Goal: Find contact information: Find contact information

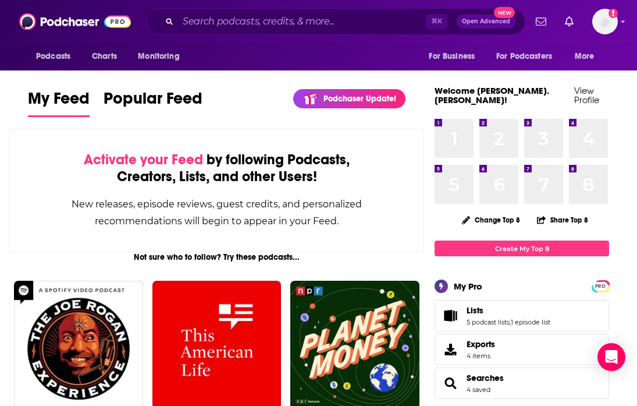
click at [230, 22] on input "Search podcasts, credits, & more..." at bounding box center [302, 21] width 248 height 19
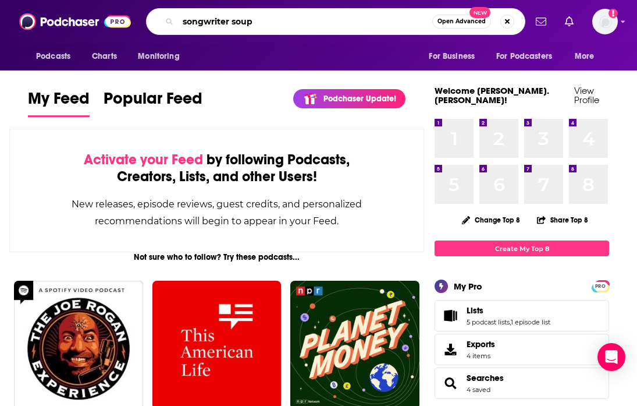
type input "songwriter soup"
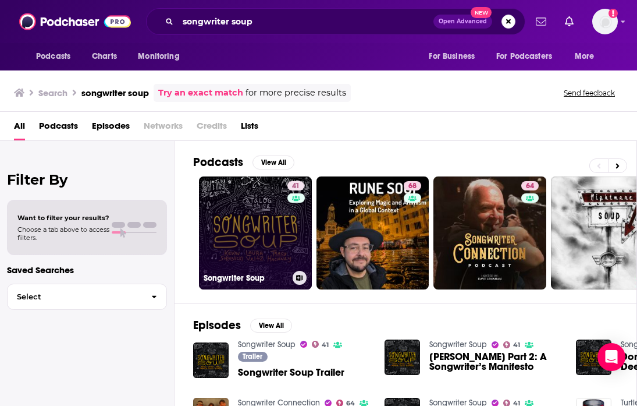
click at [245, 222] on link "41 Songwriter Soup" at bounding box center [255, 232] width 113 height 113
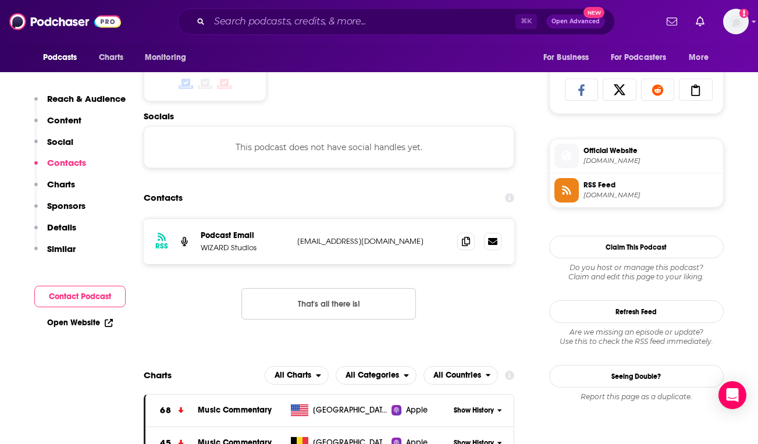
scroll to position [757, 0]
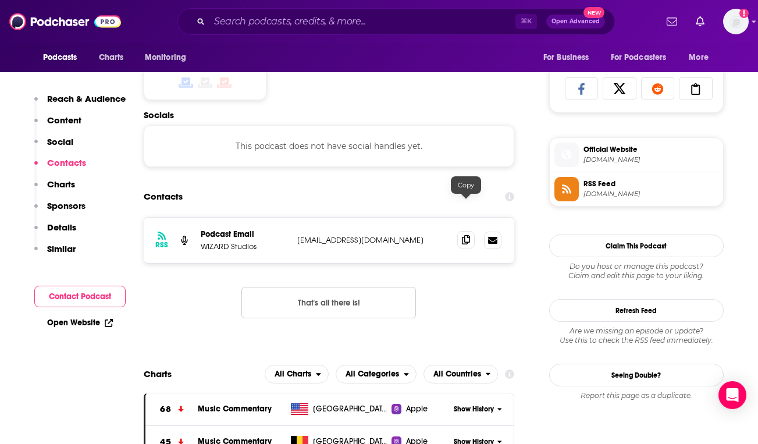
click at [466, 235] on icon at bounding box center [466, 239] width 8 height 9
